Goal: Task Accomplishment & Management: Use online tool/utility

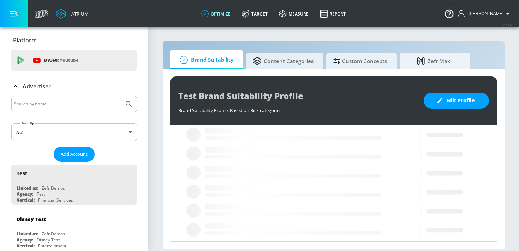
click at [46, 102] on input "Search by name" at bounding box center [67, 104] width 107 height 9
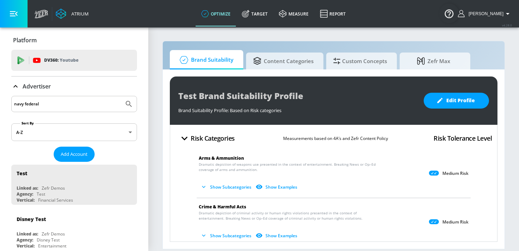
type input "navy federal"
click at [121, 96] on button "Submit Search" at bounding box center [129, 104] width 16 height 16
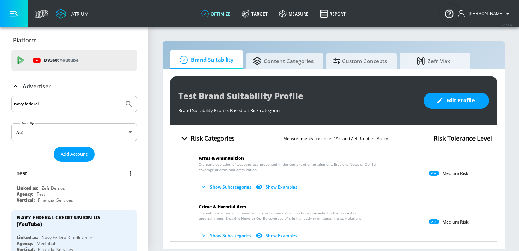
scroll to position [38, 0]
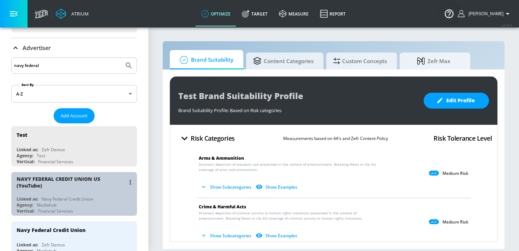
click at [44, 185] on div "NAVY FEDERAL CREDIT UNION US (YouTube)" at bounding box center [71, 182] width 109 height 13
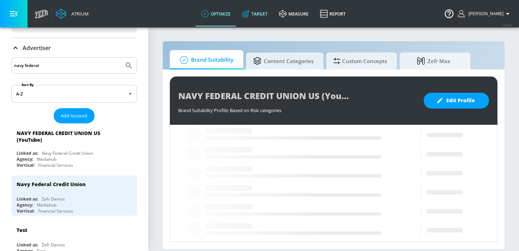
click at [261, 16] on link "Target" at bounding box center [254, 13] width 37 height 25
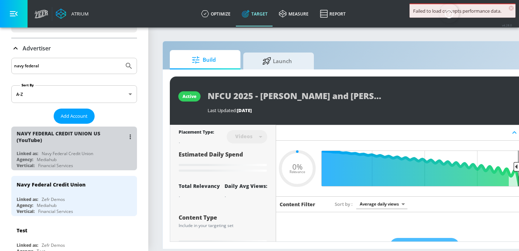
click at [84, 142] on div "NAVY FEDERAL CREDIT UNION US (YouTube)" at bounding box center [71, 136] width 109 height 13
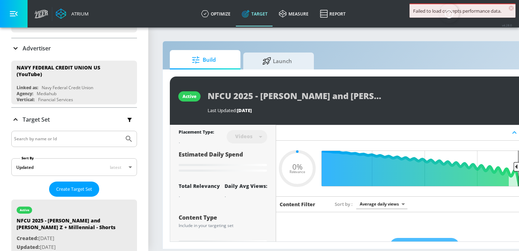
click at [84, 142] on div "NAVY FEDERAL CREDIT UNION US (YouTube)" at bounding box center [71, 136] width 109 height 13
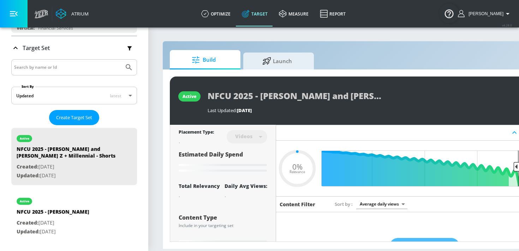
scroll to position [112, 0]
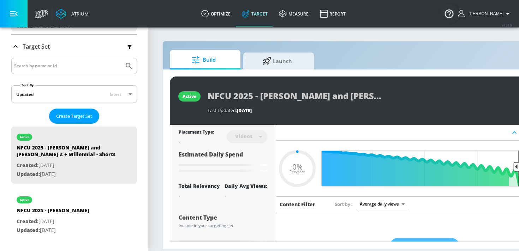
type input "0.71"
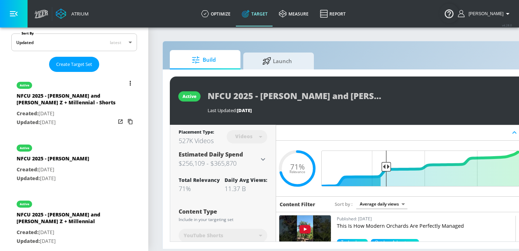
scroll to position [164, 0]
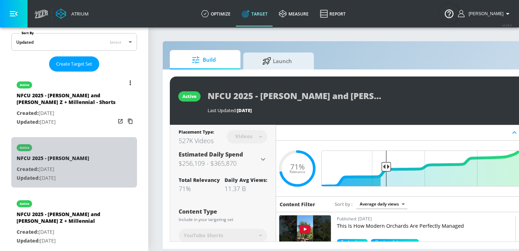
click at [38, 170] on p "Created: [DATE]" at bounding box center [53, 169] width 73 height 9
type input "NFCU 2025 - [PERSON_NAME]"
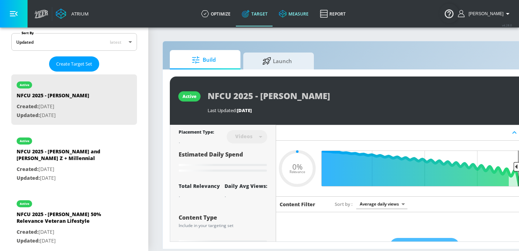
type input "0.36"
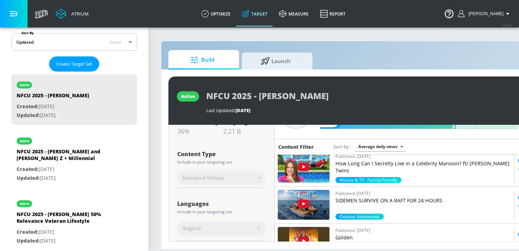
scroll to position [488, 0]
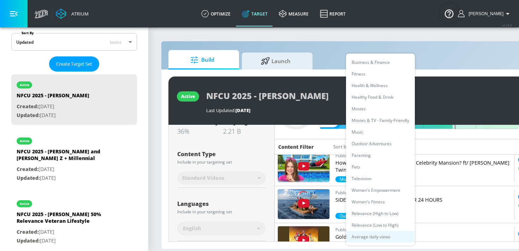
click at [379, 145] on body "Atrium optimize Target measure Report optimize Target measure Report v 4.28.0 K…" at bounding box center [258, 125] width 519 height 251
click at [368, 94] on li "Healthy Food & Drink" at bounding box center [380, 97] width 69 height 12
type input "2b283366-91e5-410d-a0cd-74b261b6908c"
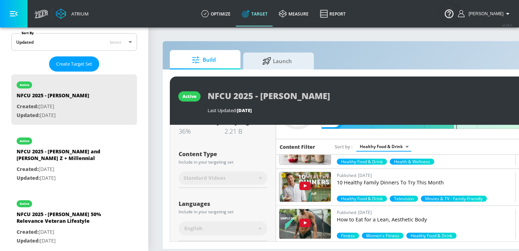
scroll to position [989, 0]
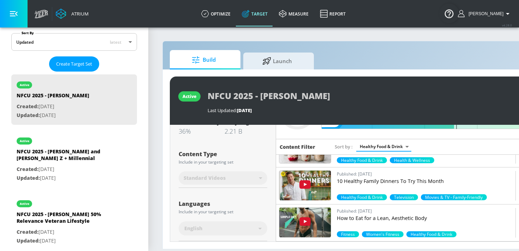
click at [329, 180] on img at bounding box center [305, 186] width 52 height 30
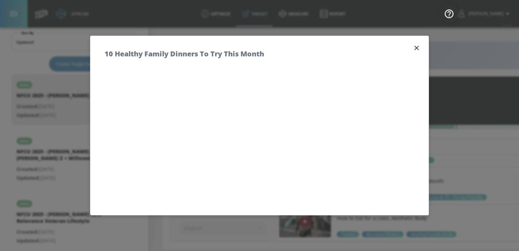
click at [412, 45] on div "10 Healthy Family Dinners To Try This Month" at bounding box center [259, 50] width 338 height 29
click at [416, 47] on icon "button" at bounding box center [417, 48] width 4 height 4
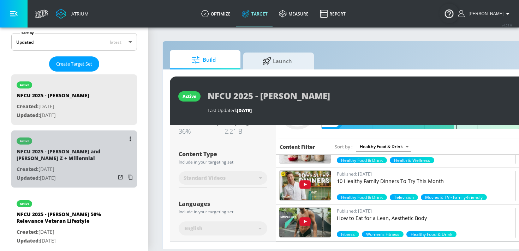
click at [75, 169] on p "Created: [DATE]" at bounding box center [66, 169] width 99 height 9
type input "NFCU 2025 - [PERSON_NAME] and [PERSON_NAME] Z + Millennial"
type input "0.05"
type input "avg_daily_views_last_7_days"
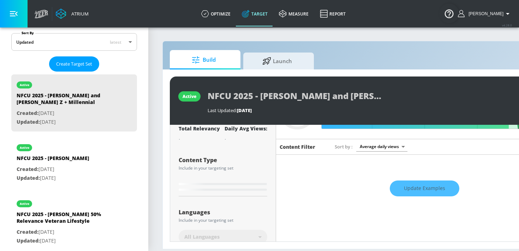
scroll to position [63, 0]
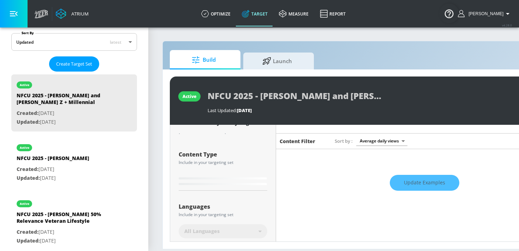
type input "0.39"
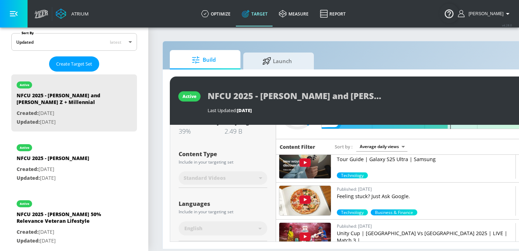
scroll to position [54, 0]
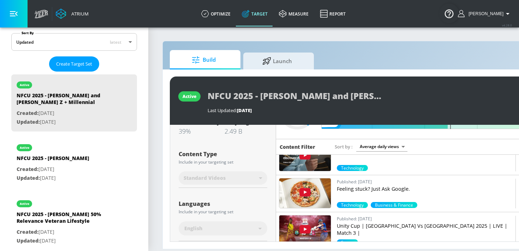
click at [379, 149] on body "Atrium optimize Target measure Report optimize Target measure Report v 4.28.0 K…" at bounding box center [259, 125] width 519 height 251
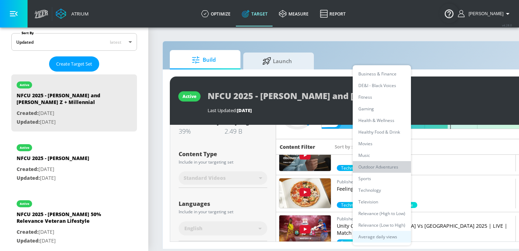
click at [379, 169] on li "Outdoor Adventures" at bounding box center [382, 167] width 58 height 12
type input "788653bc-3795-4641-a085-ea5733770248"
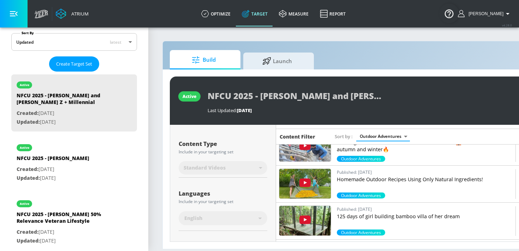
scroll to position [1760, 0]
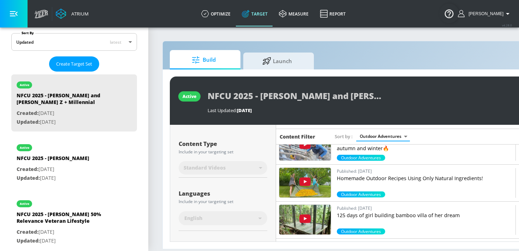
click at [321, 176] on img at bounding box center [305, 183] width 52 height 30
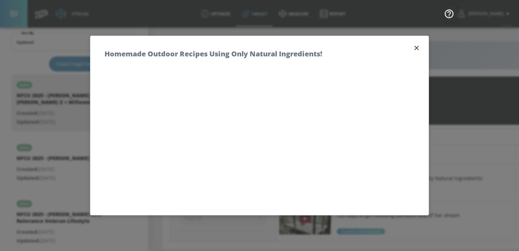
click at [418, 51] on icon "button" at bounding box center [417, 48] width 8 height 8
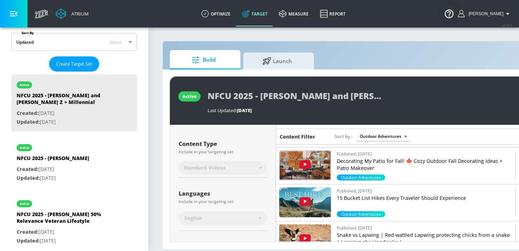
scroll to position [1926, 0]
click at [367, 197] on p "15 Bucket List Hikes Every Traveler Should Experience" at bounding box center [425, 198] width 176 height 7
